Goal: Information Seeking & Learning: Learn about a topic

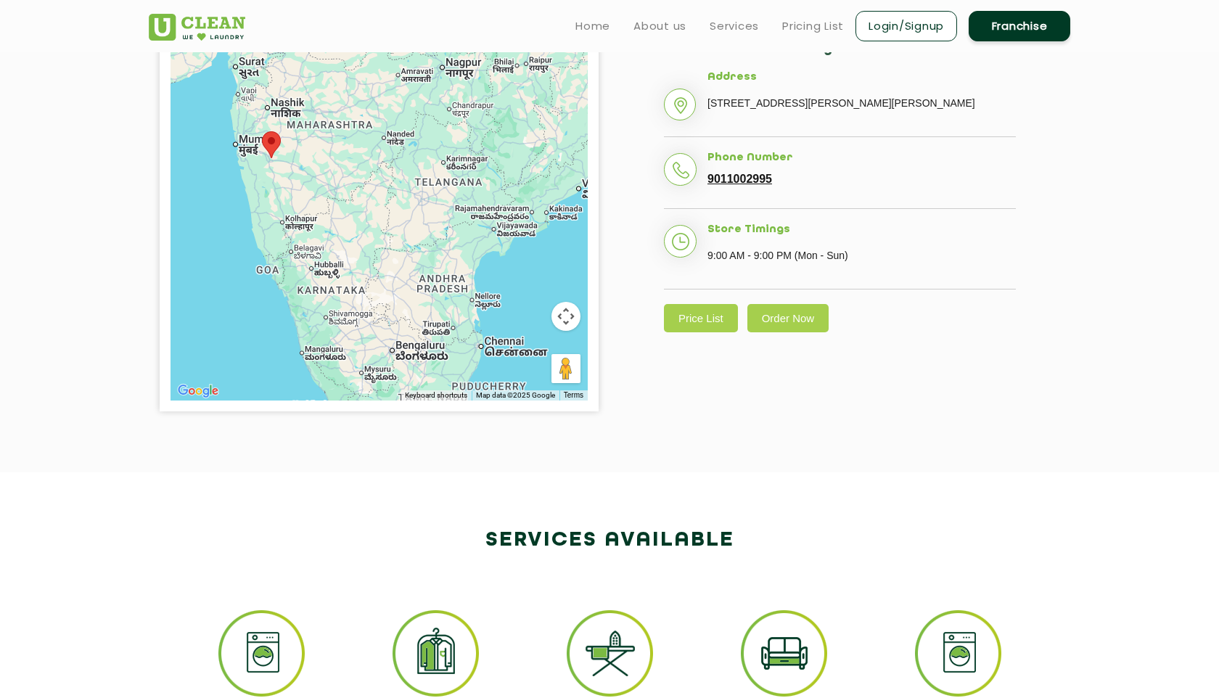
scroll to position [307, 0]
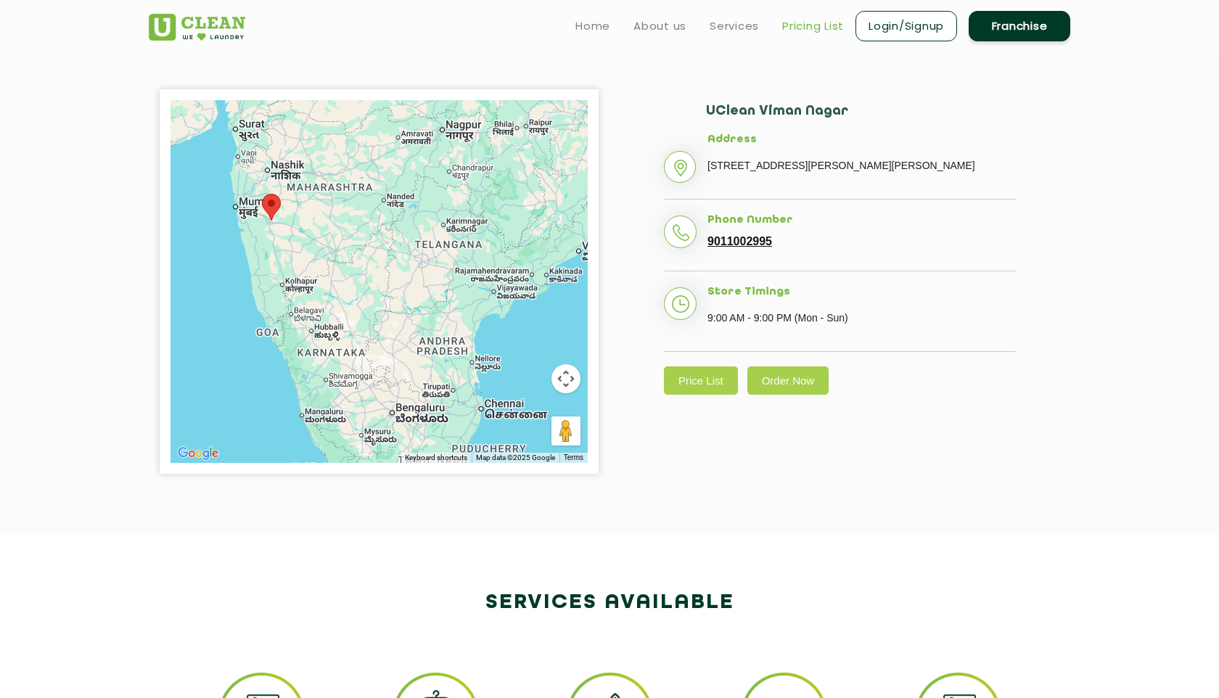
click at [819, 21] on link "Pricing List" at bounding box center [813, 25] width 62 height 17
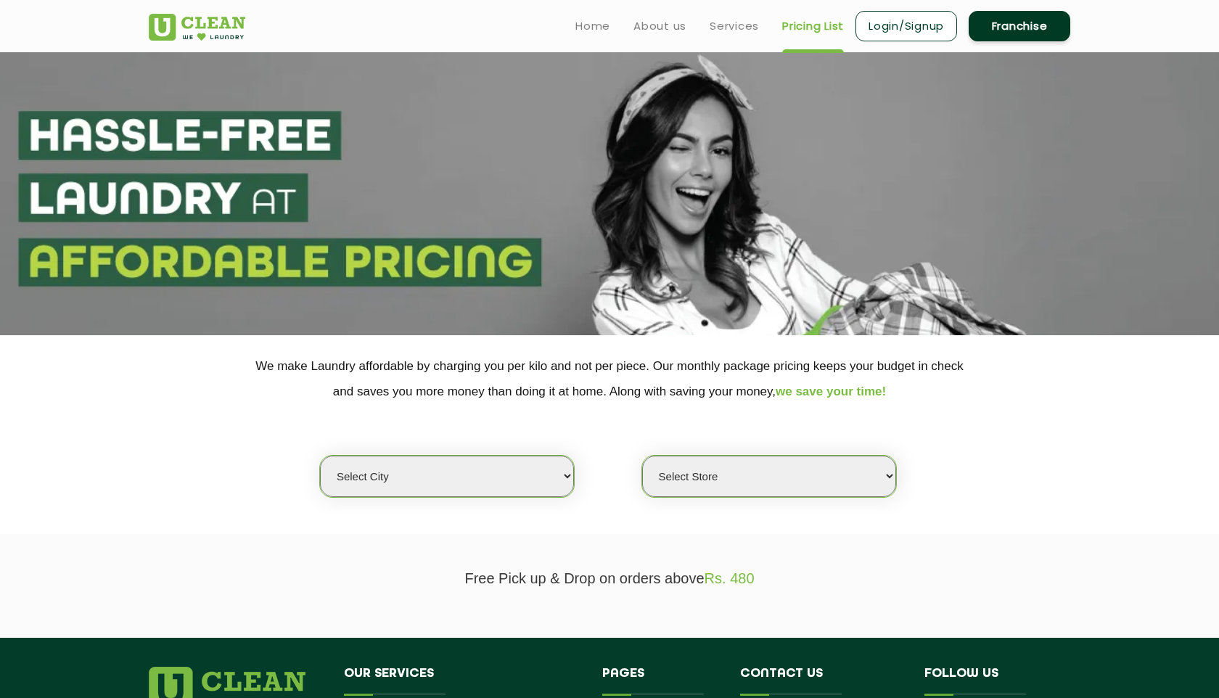
click at [408, 454] on div "Select city [GEOGRAPHIC_DATA] [GEOGRAPHIC_DATA] [GEOGRAPHIC_DATA] [GEOGRAPHIC_D…" at bounding box center [609, 451] width 943 height 94
click at [390, 493] on select "Select city [GEOGRAPHIC_DATA] [GEOGRAPHIC_DATA] [GEOGRAPHIC_DATA] [GEOGRAPHIC_D…" at bounding box center [447, 476] width 254 height 41
select select "4"
click at [320, 456] on select "Select city [GEOGRAPHIC_DATA] [GEOGRAPHIC_DATA] [GEOGRAPHIC_DATA] [GEOGRAPHIC_D…" at bounding box center [447, 476] width 254 height 41
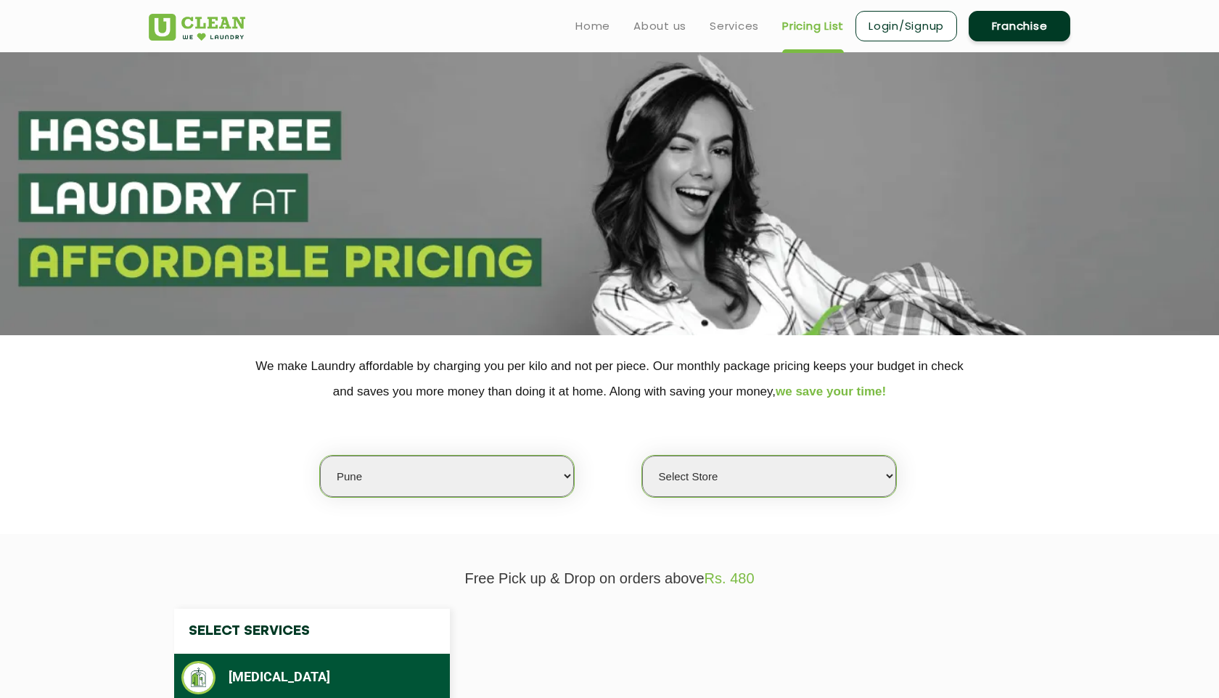
select select "0"
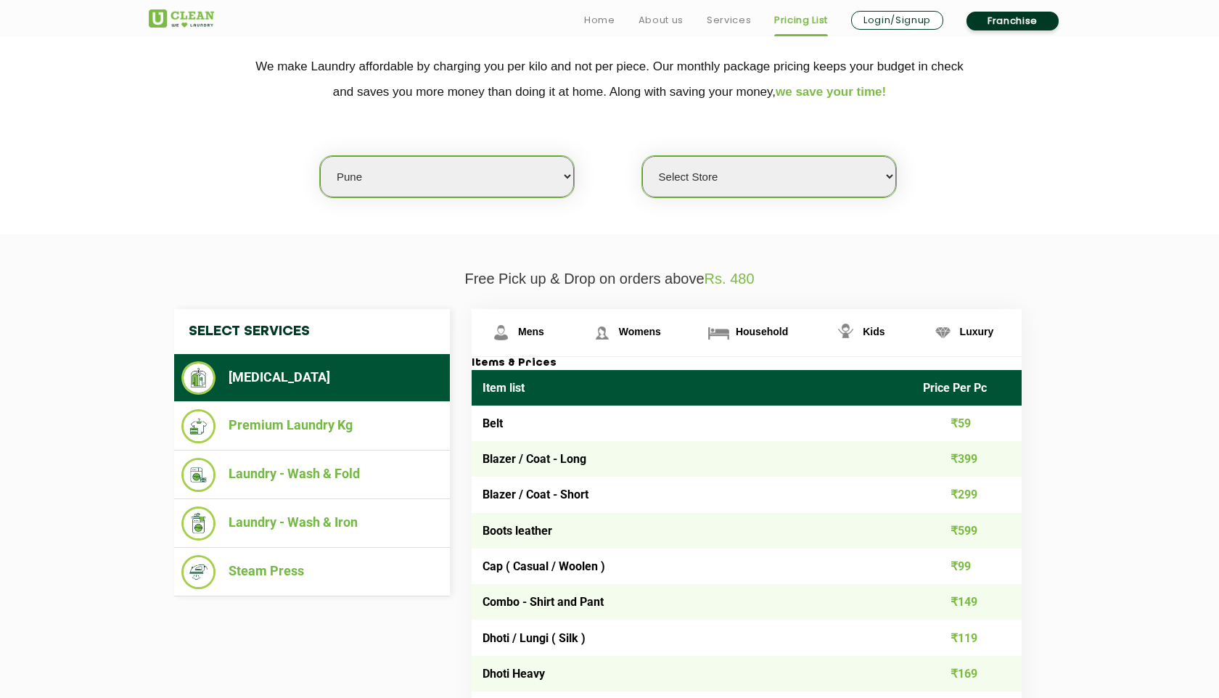
scroll to position [305, 0]
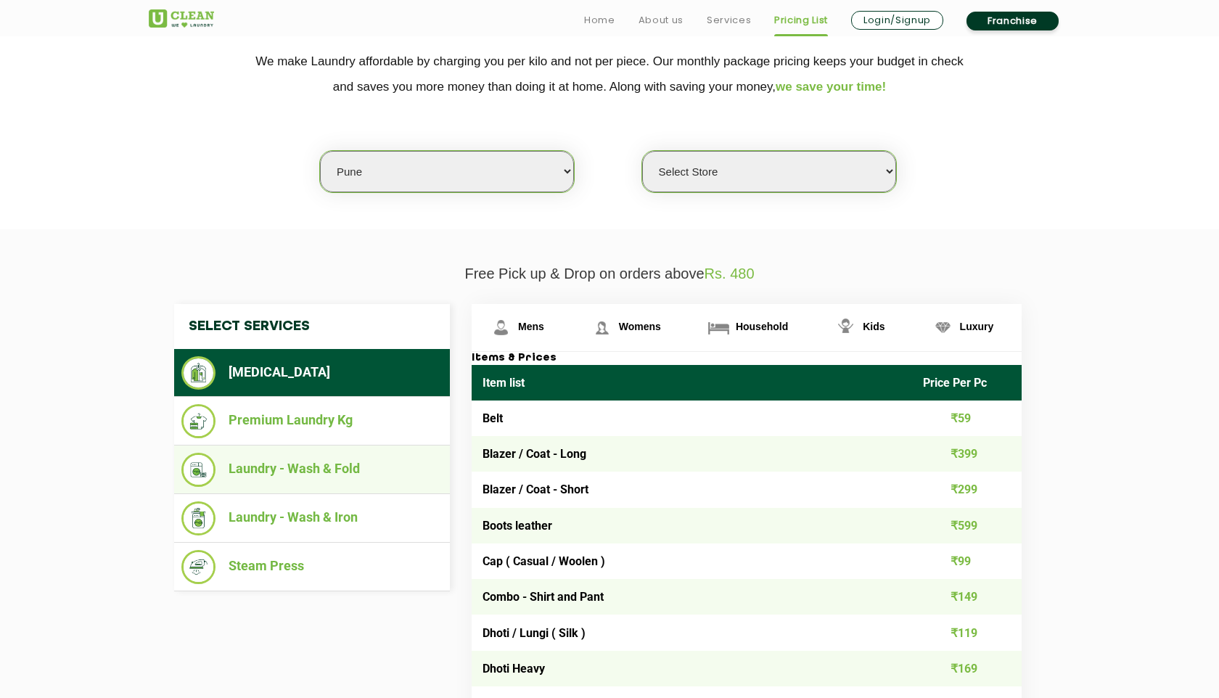
click at [340, 477] on li "Laundry - Wash & Fold" at bounding box center [311, 470] width 261 height 34
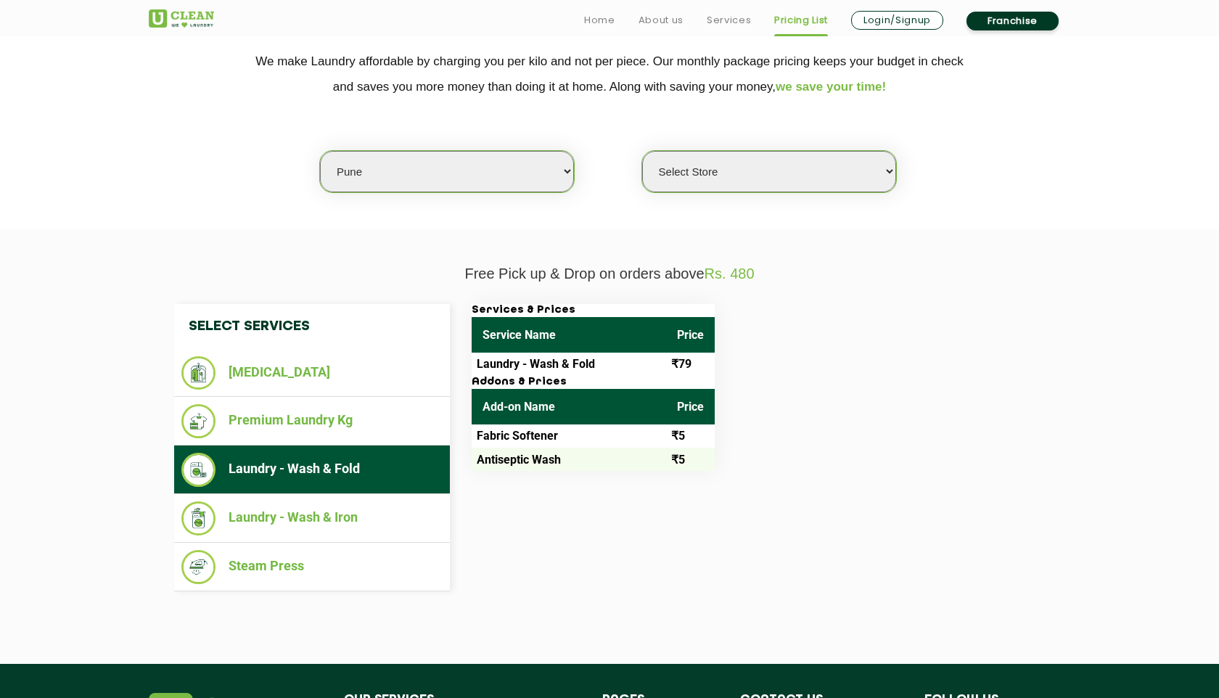
click at [336, 477] on li "Laundry - Wash & Fold" at bounding box center [311, 470] width 261 height 34
